Goal: Task Accomplishment & Management: Manage account settings

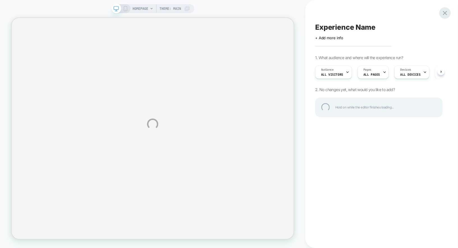
click at [445, 13] on div at bounding box center [445, 13] width 12 height 12
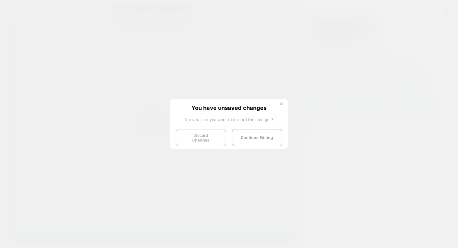
click at [207, 140] on button "Discard Changes" at bounding box center [201, 137] width 51 height 17
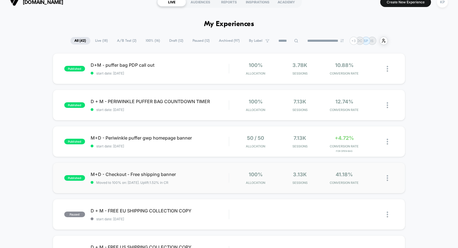
scroll to position [8, 0]
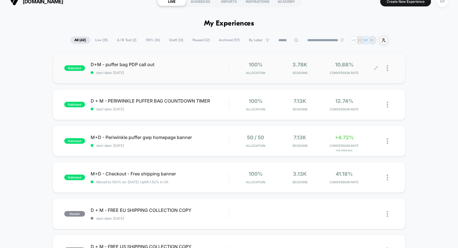
click at [388, 69] on img at bounding box center [387, 68] width 1 height 6
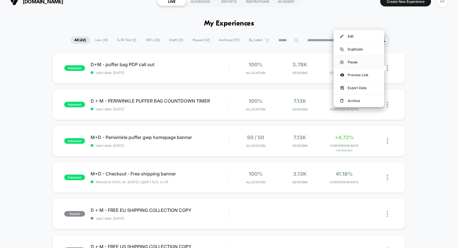
click at [365, 63] on div "Pause" at bounding box center [359, 62] width 51 height 13
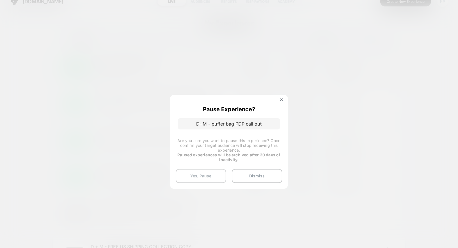
click at [210, 170] on button "Yes, Pause" at bounding box center [201, 176] width 51 height 14
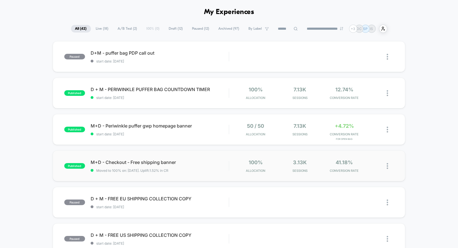
scroll to position [21, 0]
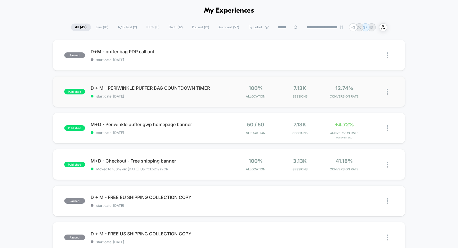
click at [388, 93] on img at bounding box center [387, 92] width 1 height 6
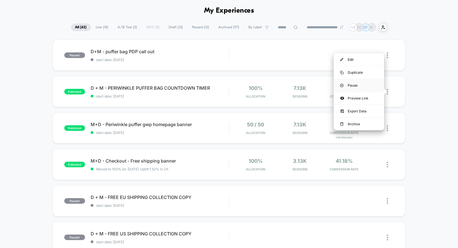
click at [351, 85] on div "Pause" at bounding box center [359, 85] width 51 height 13
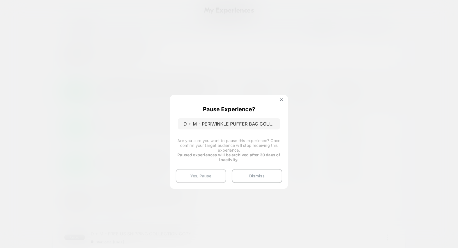
click at [209, 171] on button "Yes, Pause" at bounding box center [201, 176] width 51 height 14
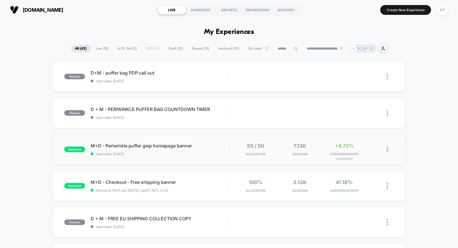
click at [388, 152] on img at bounding box center [387, 150] width 1 height 6
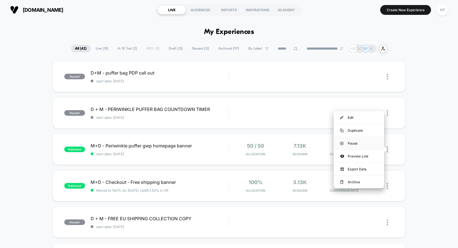
click at [352, 143] on div "Pause" at bounding box center [359, 143] width 51 height 13
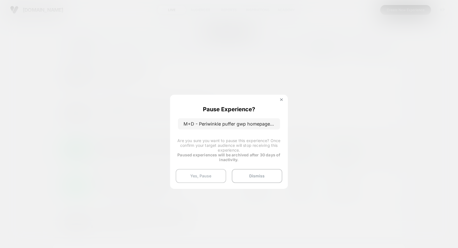
click at [209, 174] on button "Yes, Pause" at bounding box center [201, 176] width 51 height 14
